Goal: Check status

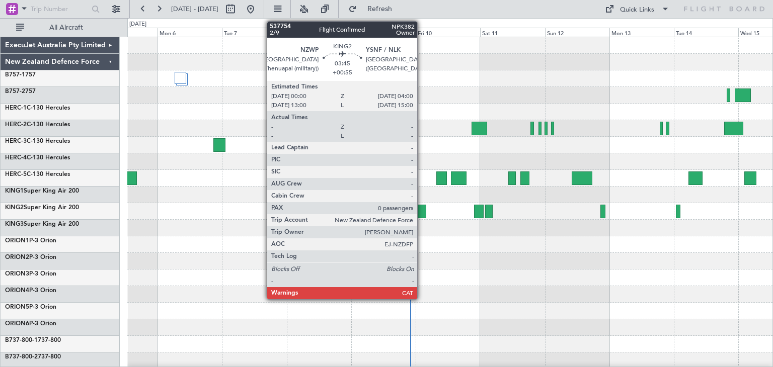
click at [422, 210] on div at bounding box center [420, 212] width 11 height 14
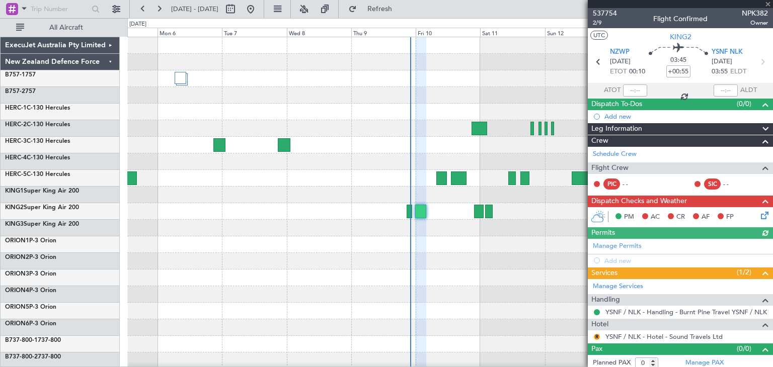
click at [765, 5] on div at bounding box center [680, 4] width 185 height 8
click at [768, 4] on span at bounding box center [768, 4] width 10 height 9
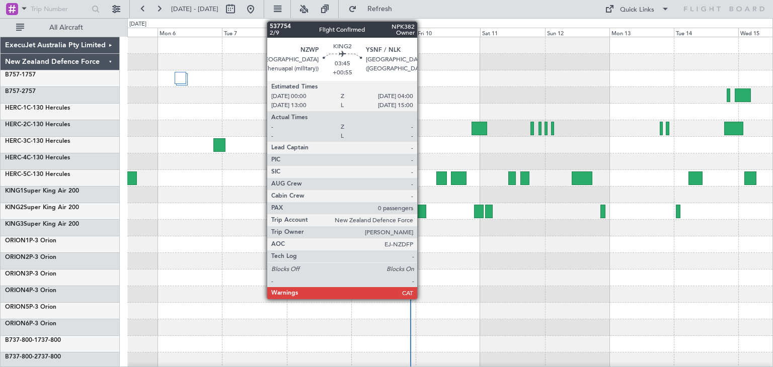
click at [422, 207] on div at bounding box center [420, 212] width 11 height 14
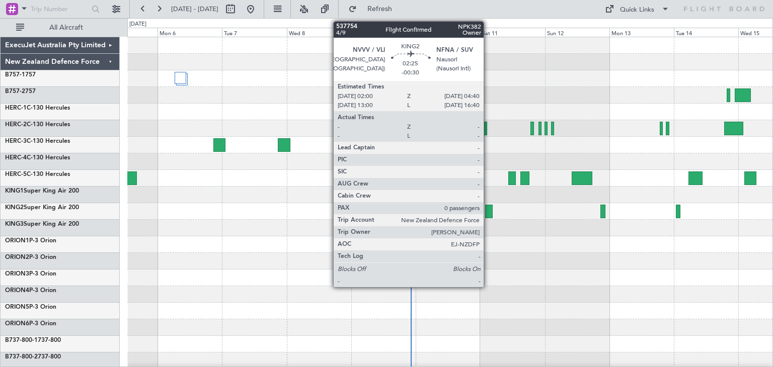
click at [488, 209] on div at bounding box center [489, 212] width 8 height 14
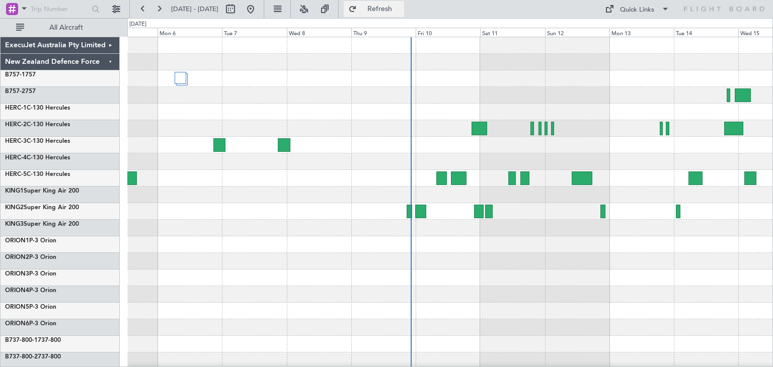
click at [401, 7] on span "Refresh" at bounding box center [380, 9] width 42 height 7
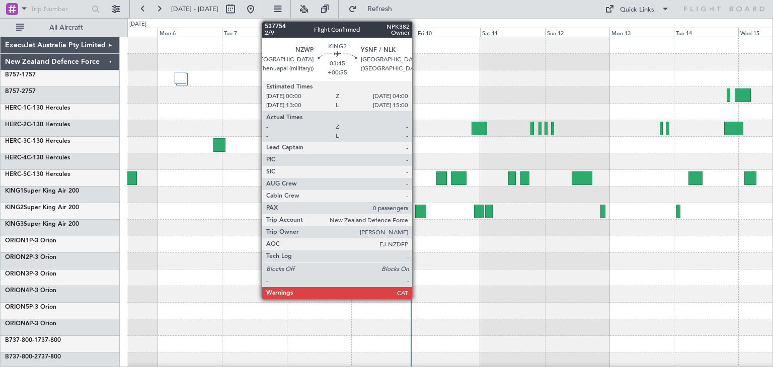
click at [417, 210] on div at bounding box center [420, 212] width 11 height 14
